Goal: Task Accomplishment & Management: Manage account settings

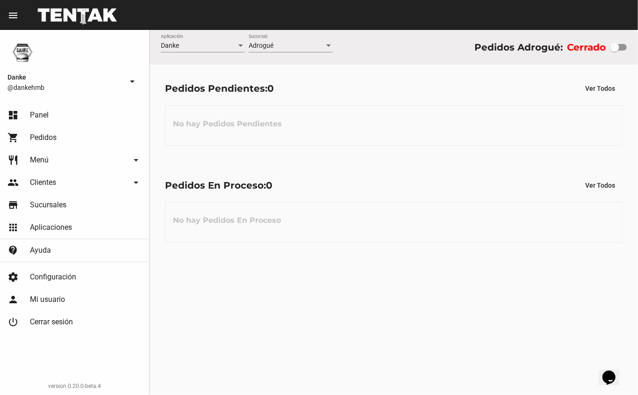
click at [40, 111] on span "Panel" at bounding box center [39, 114] width 19 height 9
click at [141, 270] on link "settings Configuración" at bounding box center [74, 277] width 149 height 22
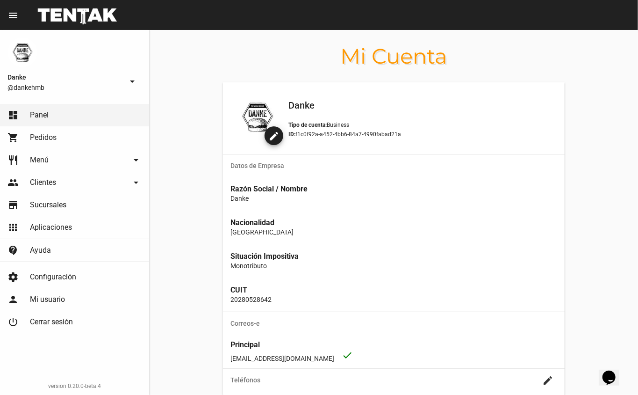
click at [43, 156] on span "Menú" at bounding box center [39, 159] width 19 height 9
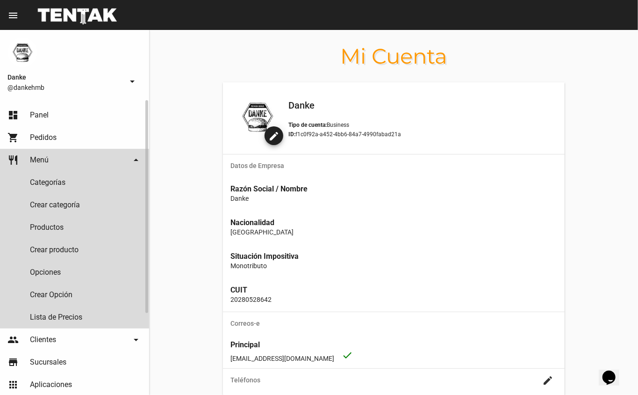
click at [45, 161] on span "Menú" at bounding box center [39, 159] width 19 height 9
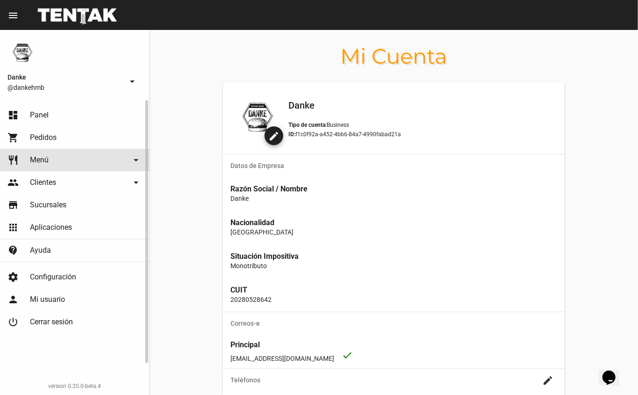
click at [35, 139] on span "Pedidos" at bounding box center [43, 137] width 27 height 9
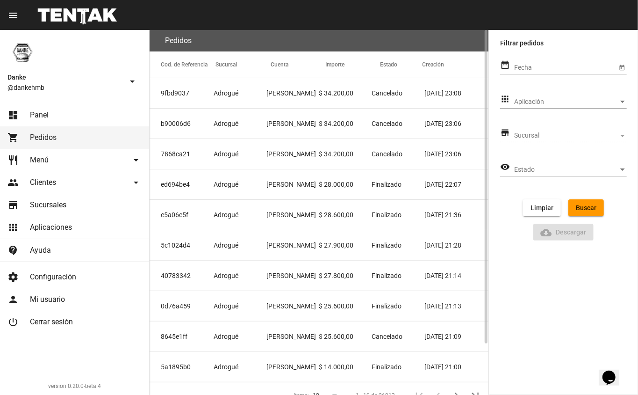
click at [294, 125] on mat-cell "[PERSON_NAME]" at bounding box center [293, 123] width 53 height 30
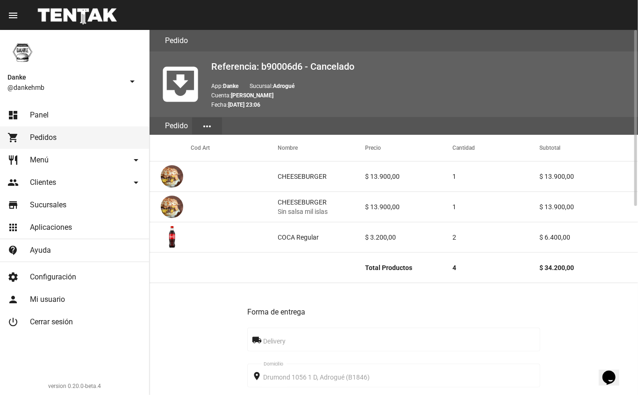
click at [223, 186] on mat-cell at bounding box center [234, 176] width 87 height 30
click at [44, 139] on span "Pedidos" at bounding box center [43, 137] width 27 height 9
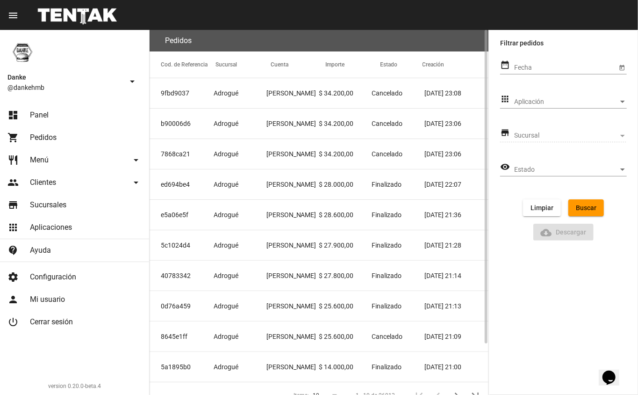
click at [393, 91] on span "Cancelado" at bounding box center [387, 92] width 31 height 9
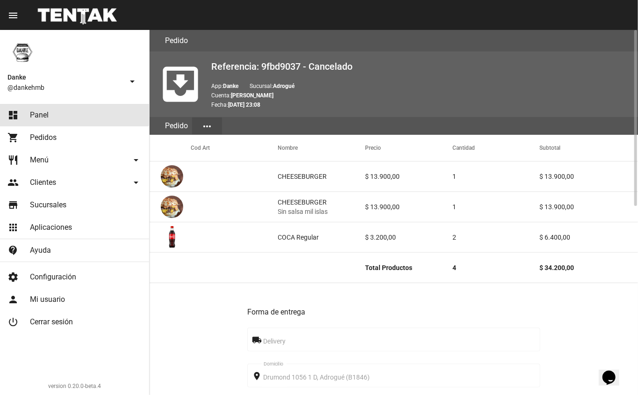
click at [34, 109] on link "dashboard Panel" at bounding box center [74, 115] width 149 height 22
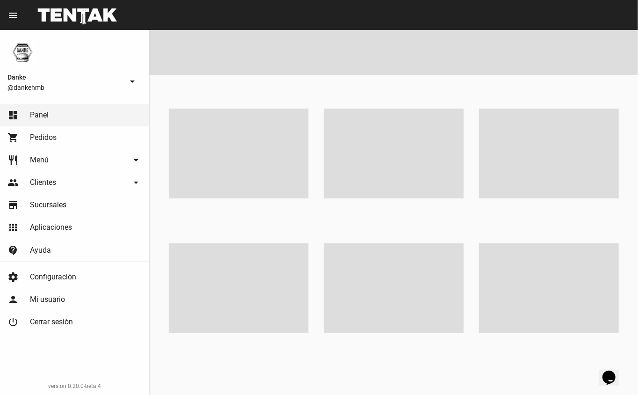
click at [35, 158] on span "Menú" at bounding box center [39, 159] width 19 height 9
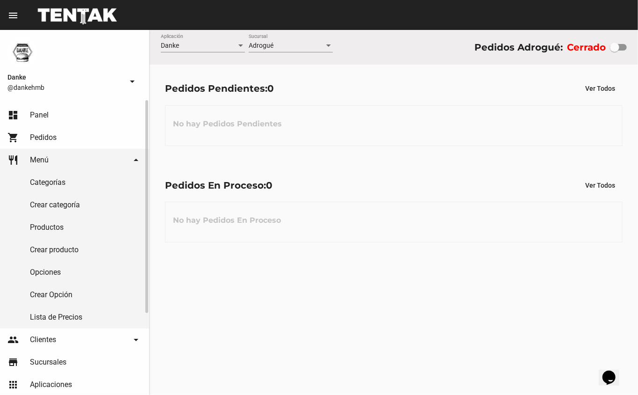
click at [47, 158] on span "Menú" at bounding box center [39, 159] width 19 height 9
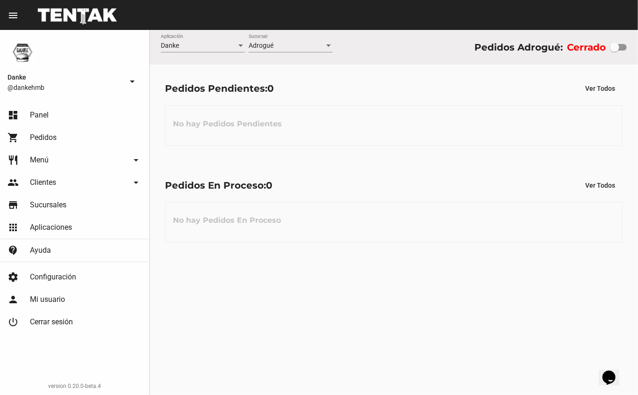
click at [45, 182] on span "Clientes" at bounding box center [43, 182] width 26 height 9
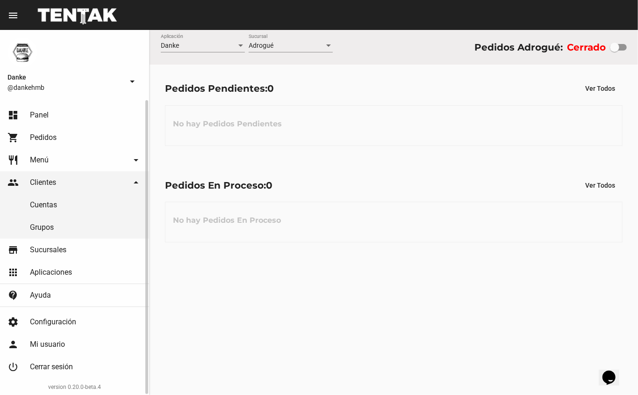
click at [45, 182] on span "Clientes" at bounding box center [43, 182] width 26 height 9
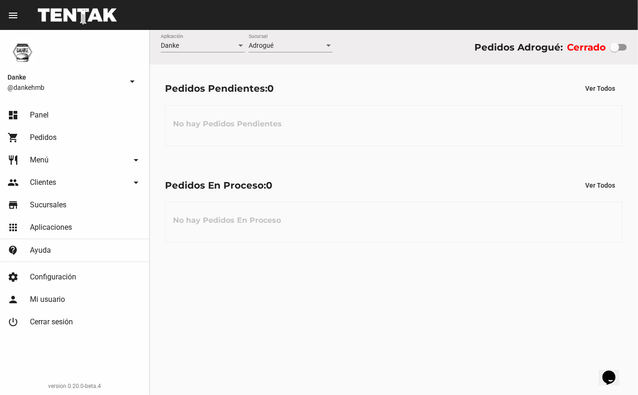
click at [43, 111] on span "Panel" at bounding box center [39, 114] width 19 height 9
click at [43, 156] on span "Menú" at bounding box center [39, 159] width 19 height 9
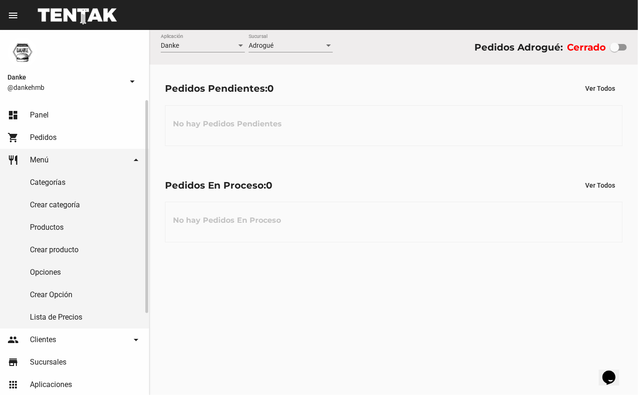
click at [44, 154] on link "restaurant Menú arrow_drop_down" at bounding box center [74, 160] width 149 height 22
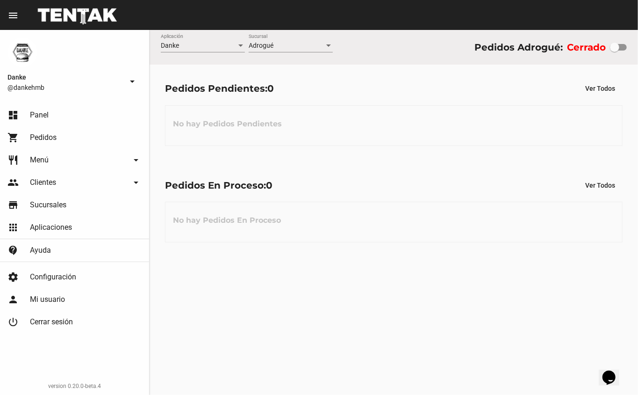
click at [40, 115] on span "Panel" at bounding box center [39, 114] width 19 height 9
click at [45, 133] on span "Pedidos" at bounding box center [43, 137] width 27 height 9
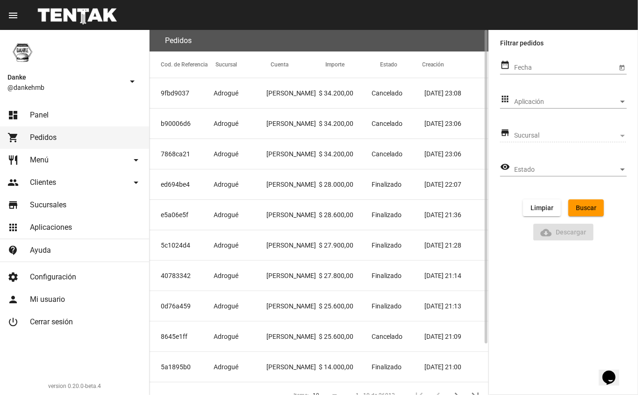
click at [287, 90] on mat-cell "[PERSON_NAME]" at bounding box center [293, 93] width 53 height 30
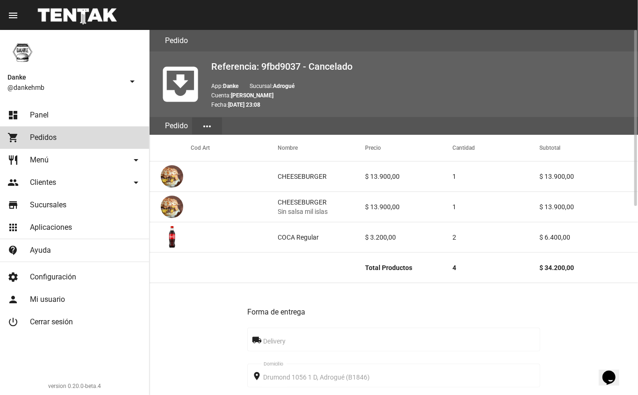
click at [35, 131] on link "shopping_cart Pedidos" at bounding box center [74, 137] width 149 height 22
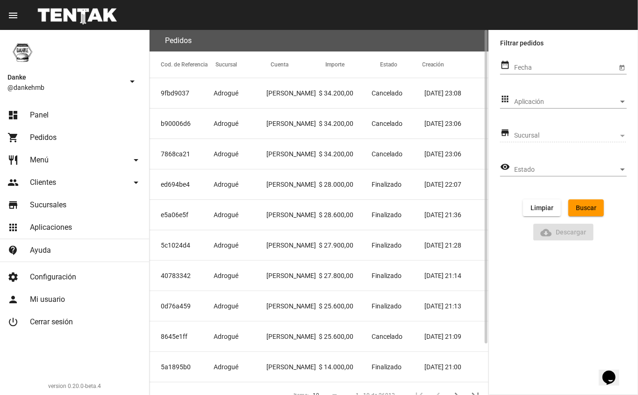
click at [209, 119] on mat-cell "b90006d6" at bounding box center [182, 123] width 64 height 30
click at [181, 100] on mat-cell "9fbd9037" at bounding box center [182, 93] width 64 height 30
click at [180, 157] on mat-cell "7868ca21" at bounding box center [182, 154] width 64 height 30
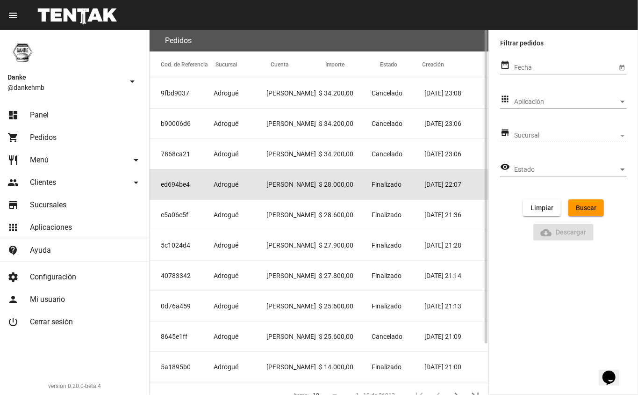
click at [219, 182] on span "Adrogué" at bounding box center [226, 184] width 25 height 9
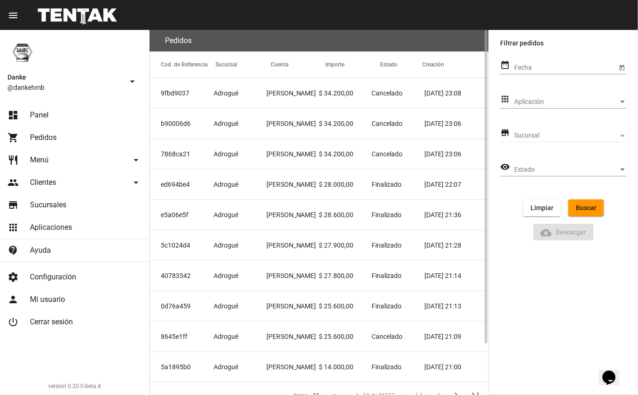
click at [233, 153] on span "Adrogué" at bounding box center [226, 153] width 25 height 9
click at [185, 145] on mat-cell "7868ca21" at bounding box center [182, 154] width 64 height 30
